Goal: Navigation & Orientation: Find specific page/section

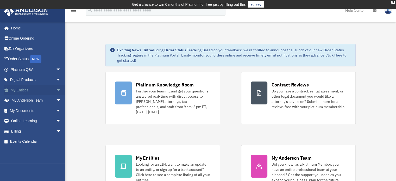
click at [26, 91] on link "My Entities arrow_drop_down" at bounding box center [36, 90] width 65 height 10
click at [56, 90] on span "arrow_drop_down" at bounding box center [61, 90] width 10 height 11
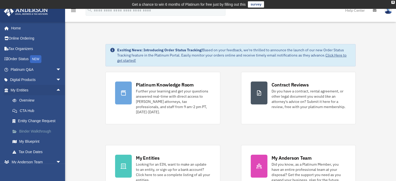
click at [36, 131] on link "Binder Walkthrough" at bounding box center [38, 131] width 62 height 10
click at [33, 143] on link "My Blueprint" at bounding box center [38, 141] width 62 height 10
click at [56, 91] on span "arrow_drop_up" at bounding box center [61, 90] width 10 height 11
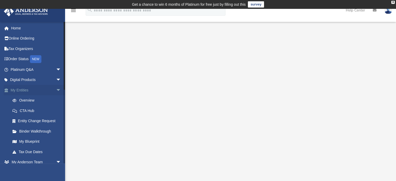
click at [58, 89] on span "arrow_drop_down" at bounding box center [61, 90] width 10 height 11
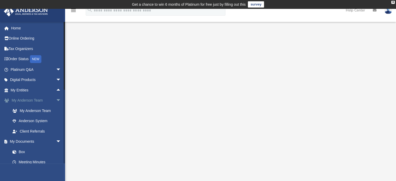
click at [56, 99] on span "arrow_drop_down" at bounding box center [61, 100] width 10 height 11
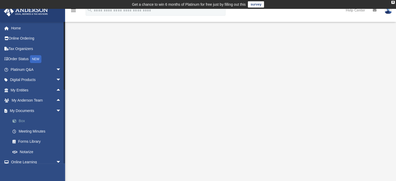
click at [25, 121] on link "Box" at bounding box center [38, 121] width 62 height 10
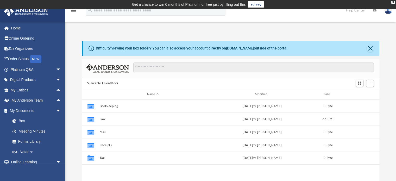
scroll to position [114, 294]
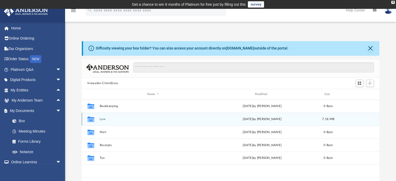
click at [103, 117] on div "Collaborated Folder Law Wed Aug 27 2025 by Lindsay Haggie 7.18 MB" at bounding box center [231, 119] width 298 height 13
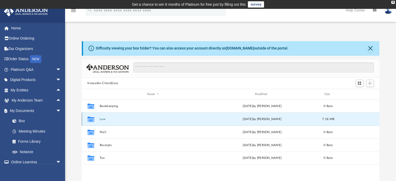
click at [102, 119] on button "Law" at bounding box center [153, 118] width 107 height 3
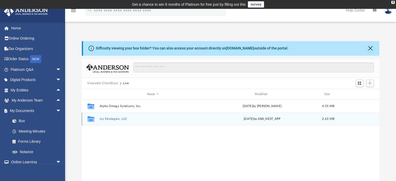
click at [113, 119] on button "ivy Strategies, LLC" at bounding box center [153, 118] width 107 height 3
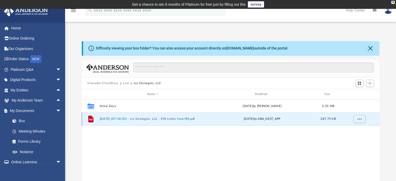
click at [112, 118] on button "2025.08.25 (07:18:03) - ivy Strategies, LLC - EIN Letter from IRS.pdf" at bounding box center [153, 118] width 107 height 3
